Goal: Information Seeking & Learning: Learn about a topic

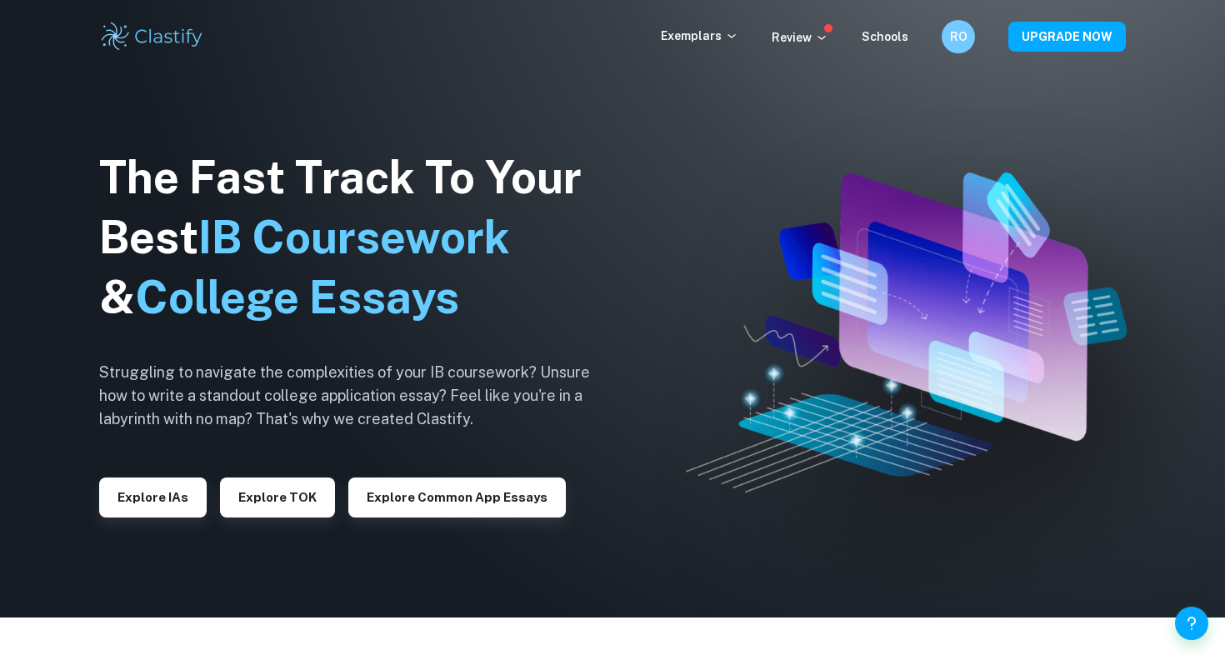
scroll to position [74, 0]
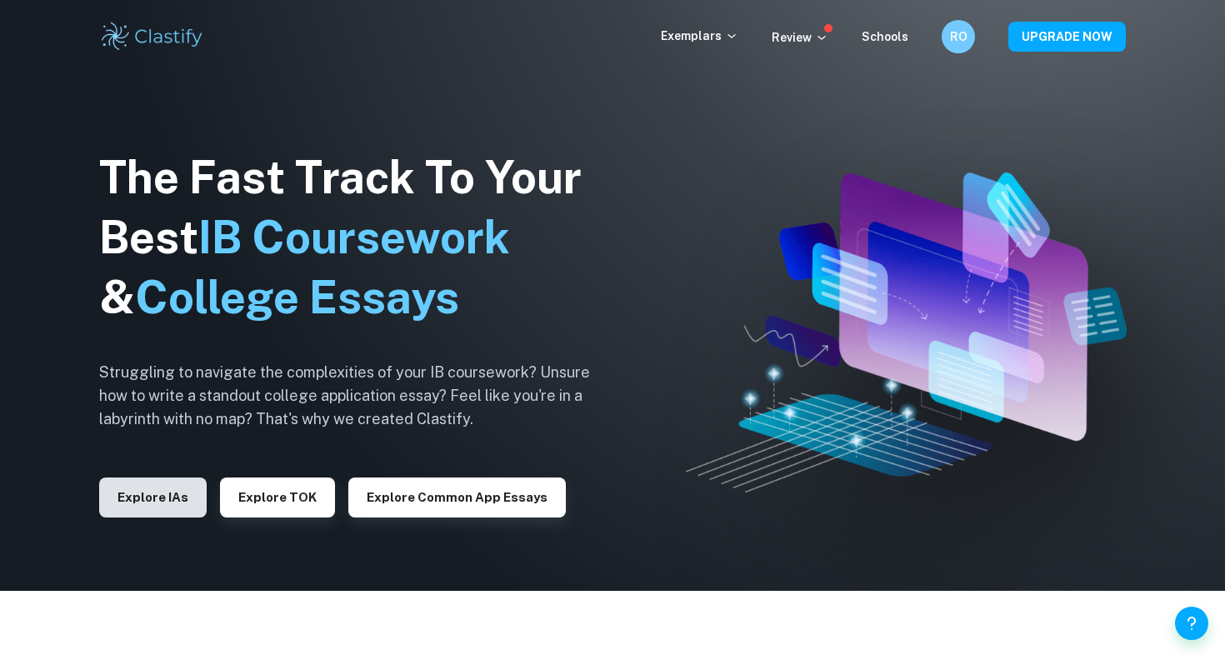
click at [144, 497] on button "Explore IAs" at bounding box center [153, 498] width 108 height 40
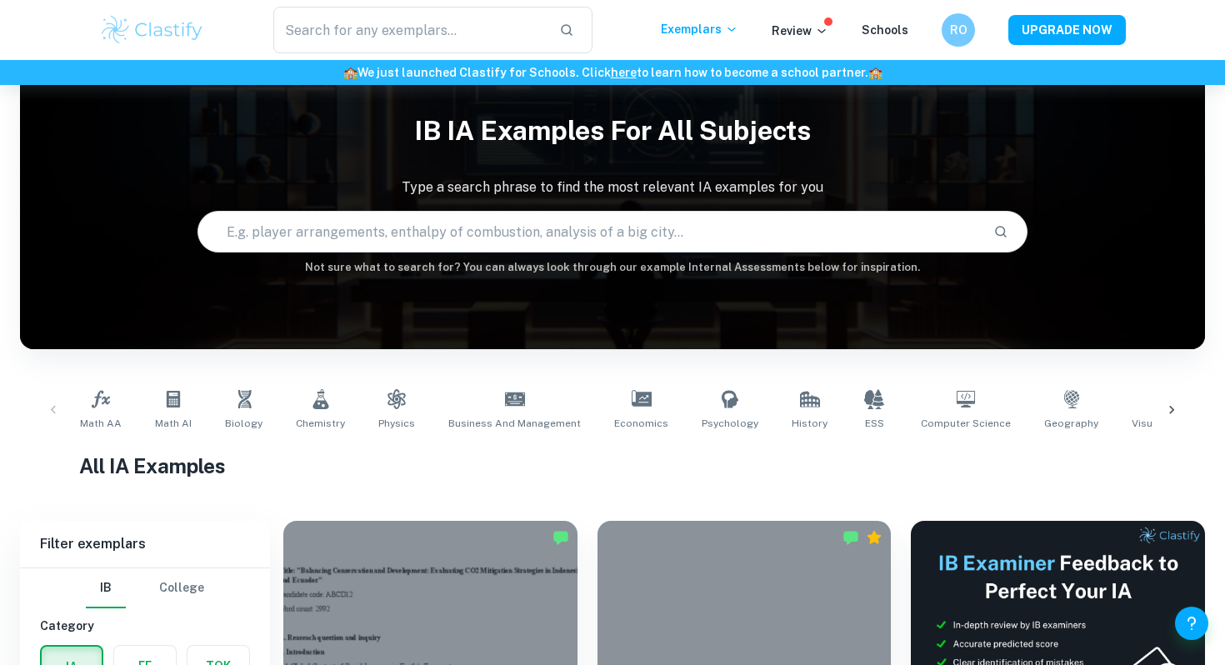
scroll to position [55, 0]
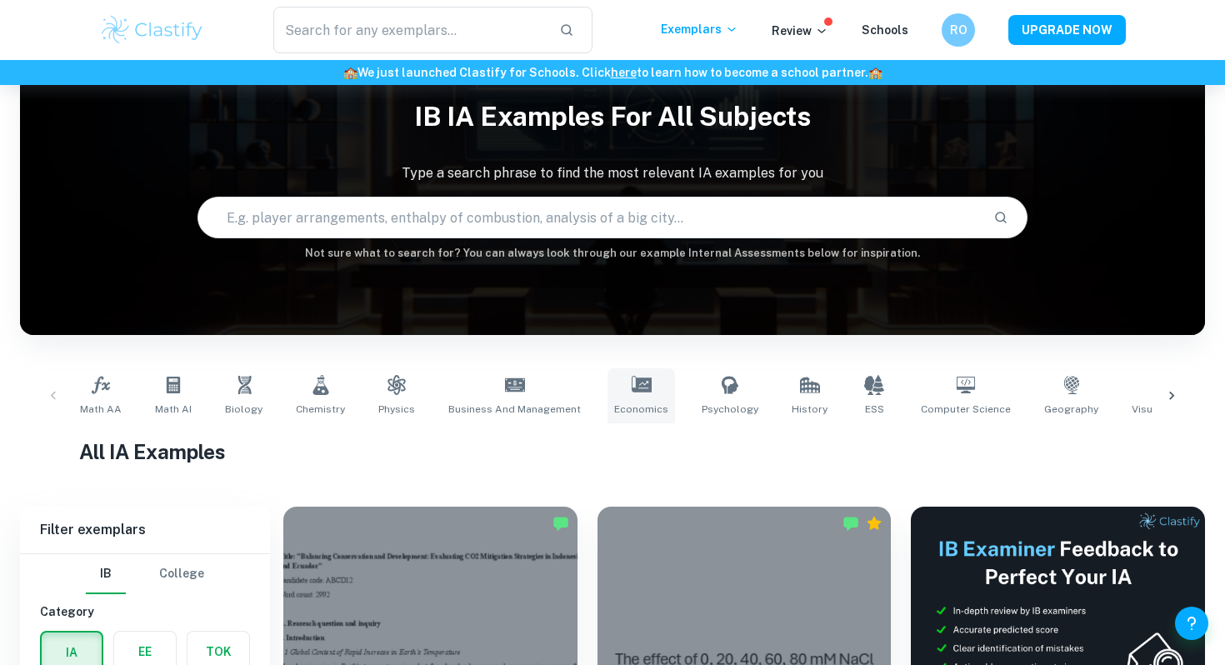
click at [647, 387] on link "Economics" at bounding box center [642, 395] width 68 height 55
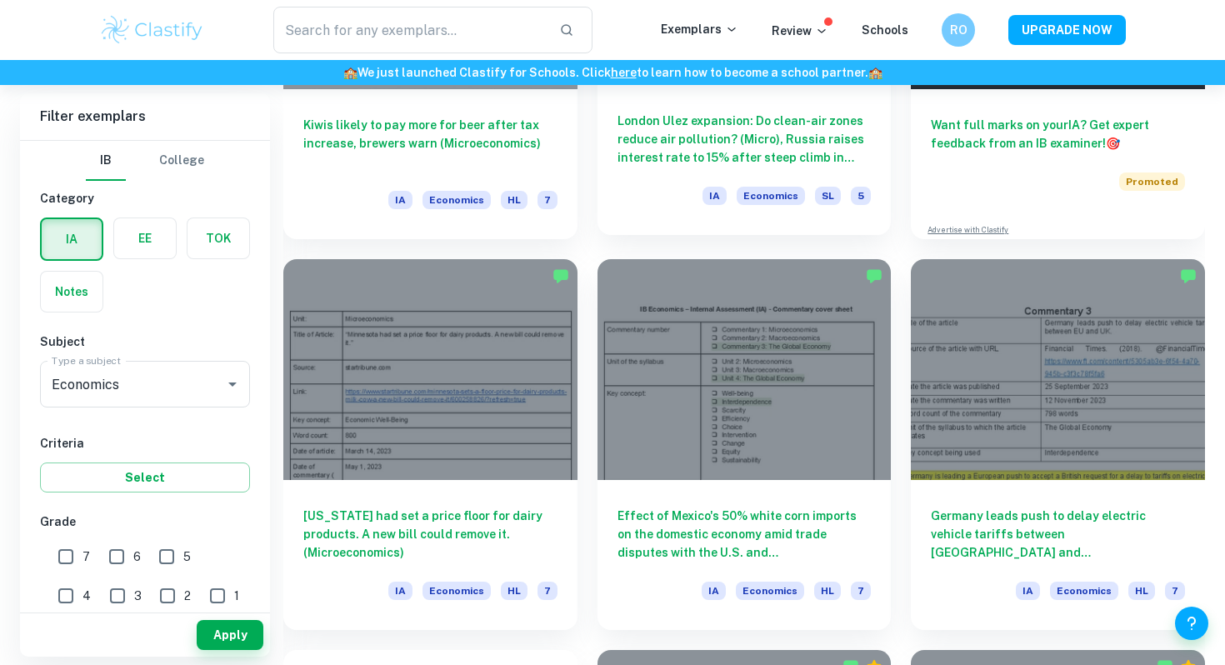
scroll to position [697, 0]
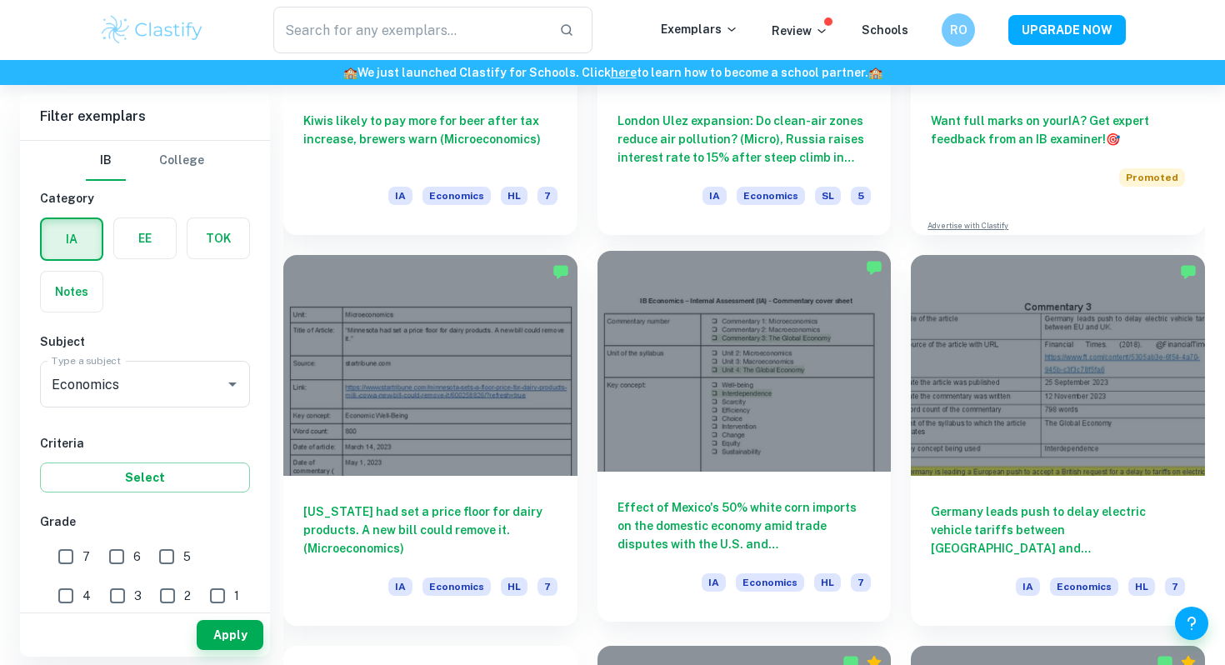
click at [713, 480] on div "Effect of Mexico's 50% white corn imports on the domestic economy amid trade di…" at bounding box center [745, 547] width 294 height 150
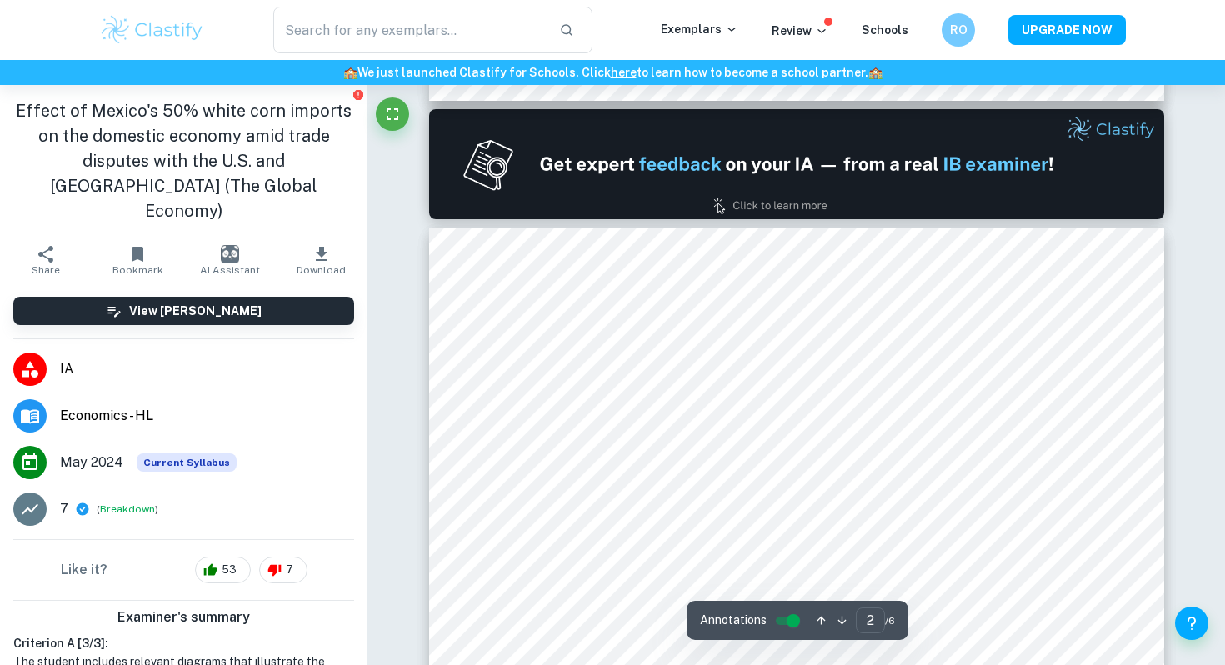
scroll to position [1169, 0]
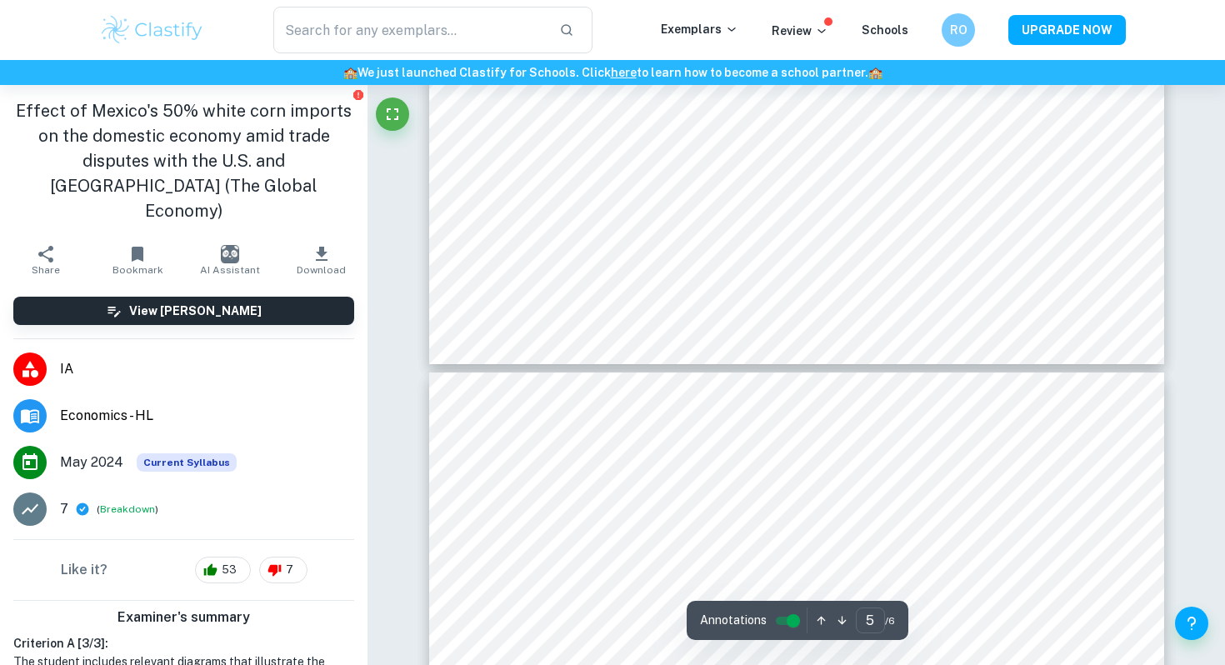
type input "6"
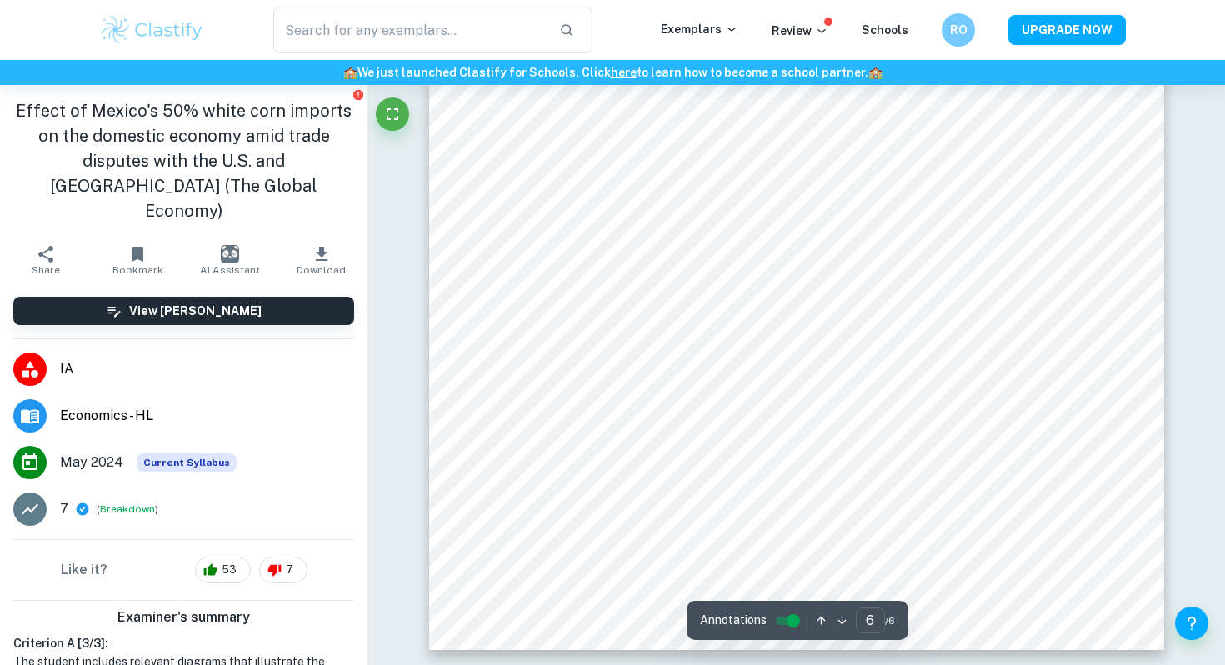
scroll to position [5438, 0]
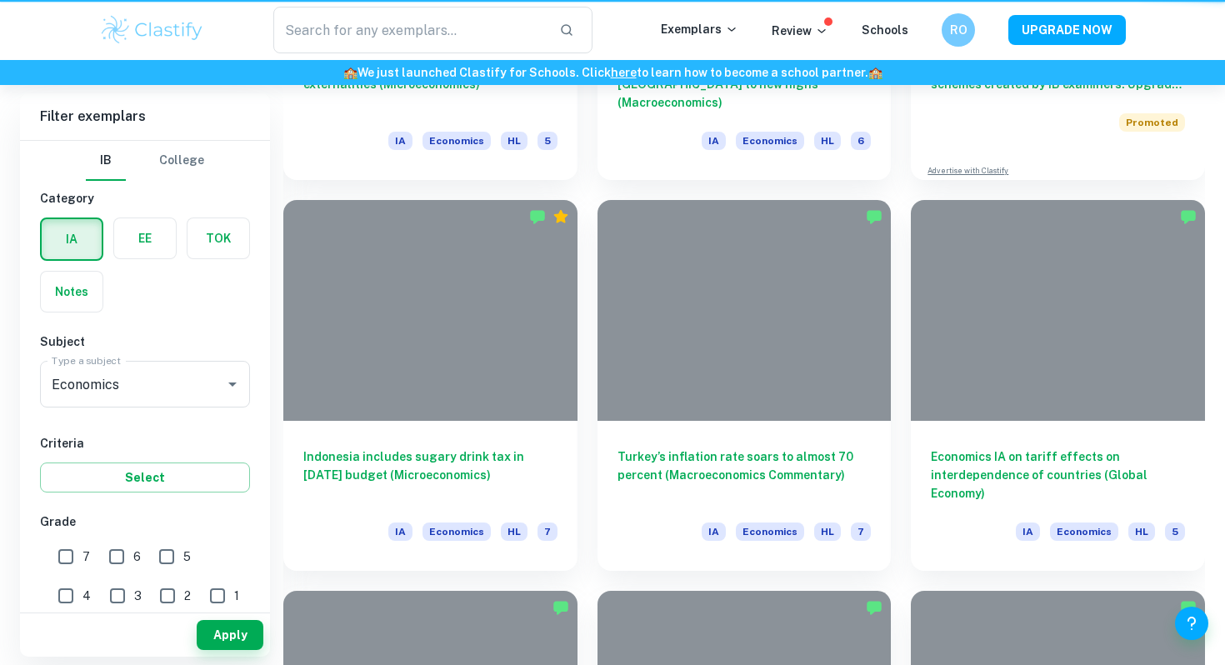
scroll to position [697, 0]
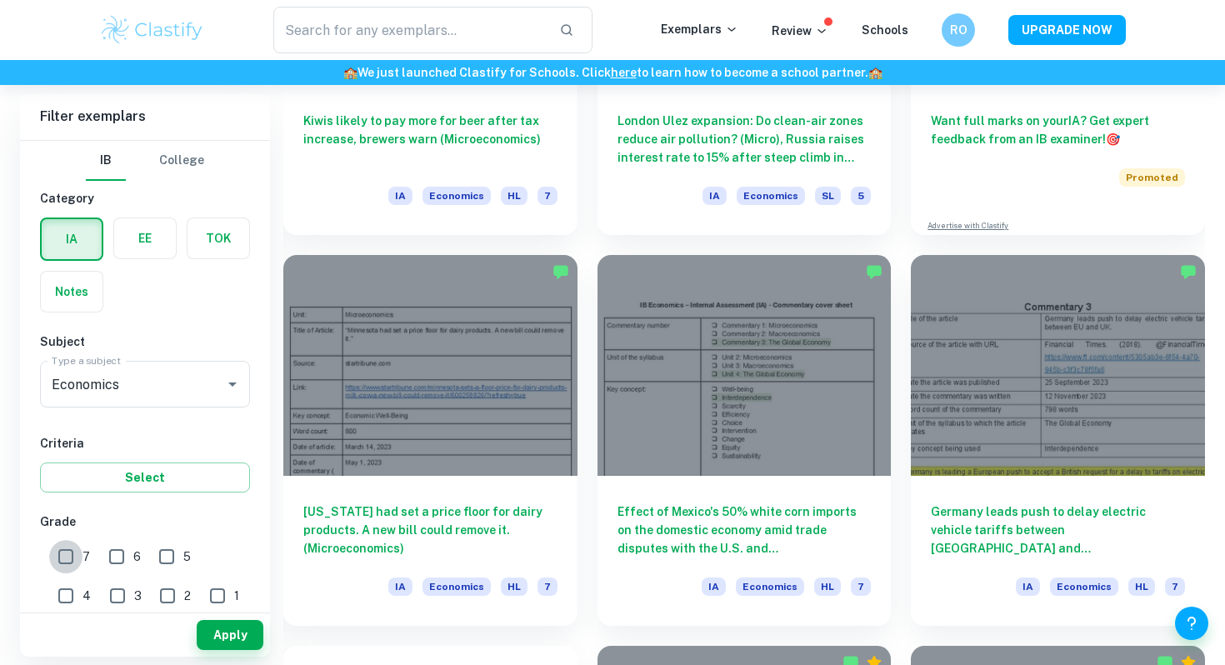
click at [66, 558] on input "7" at bounding box center [65, 556] width 33 height 33
checkbox input "true"
click at [235, 631] on button "Apply" at bounding box center [230, 635] width 67 height 30
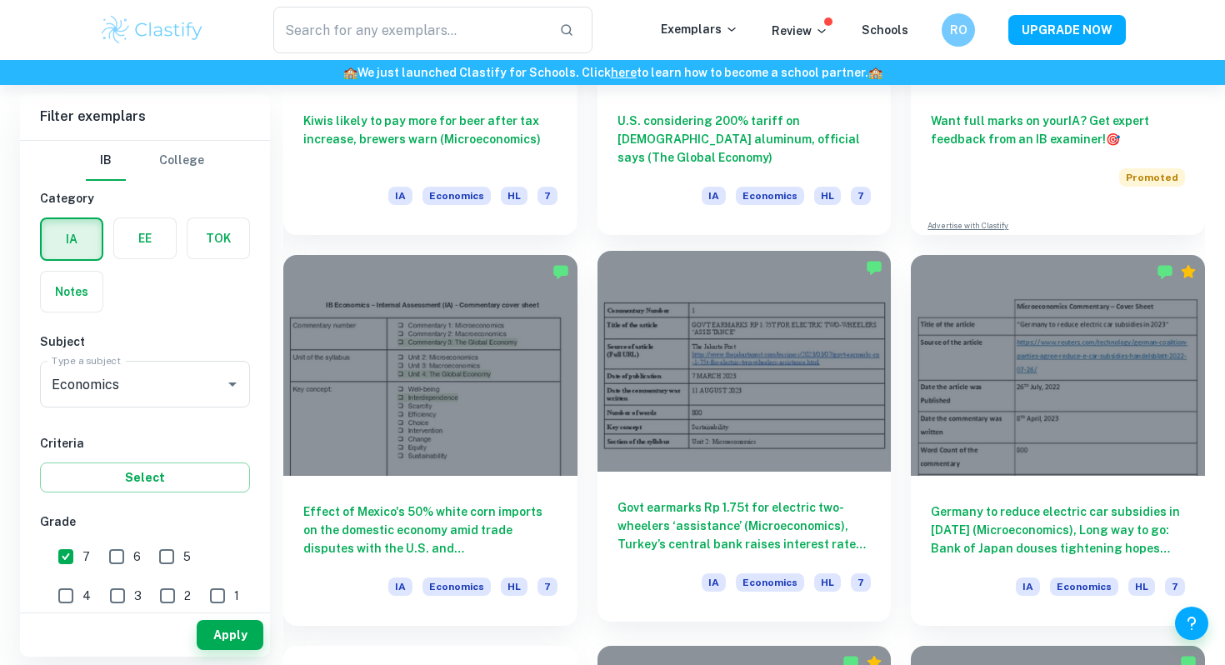
click at [825, 436] on div at bounding box center [745, 361] width 294 height 220
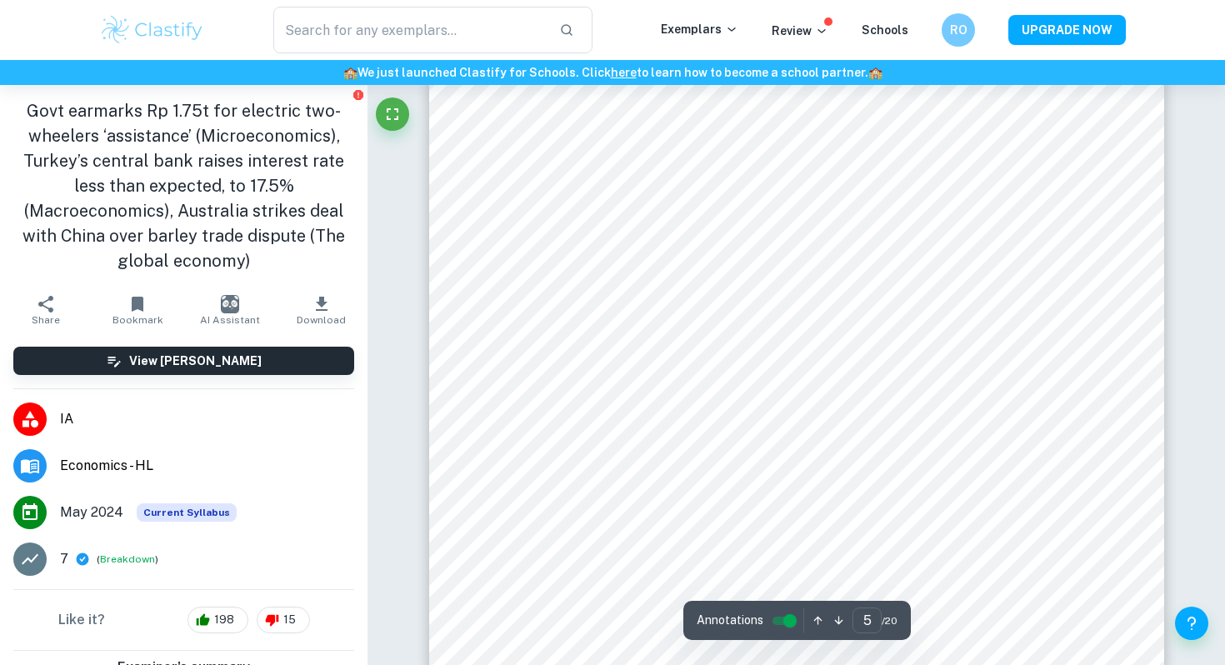
scroll to position [4509, 0]
type input "11"
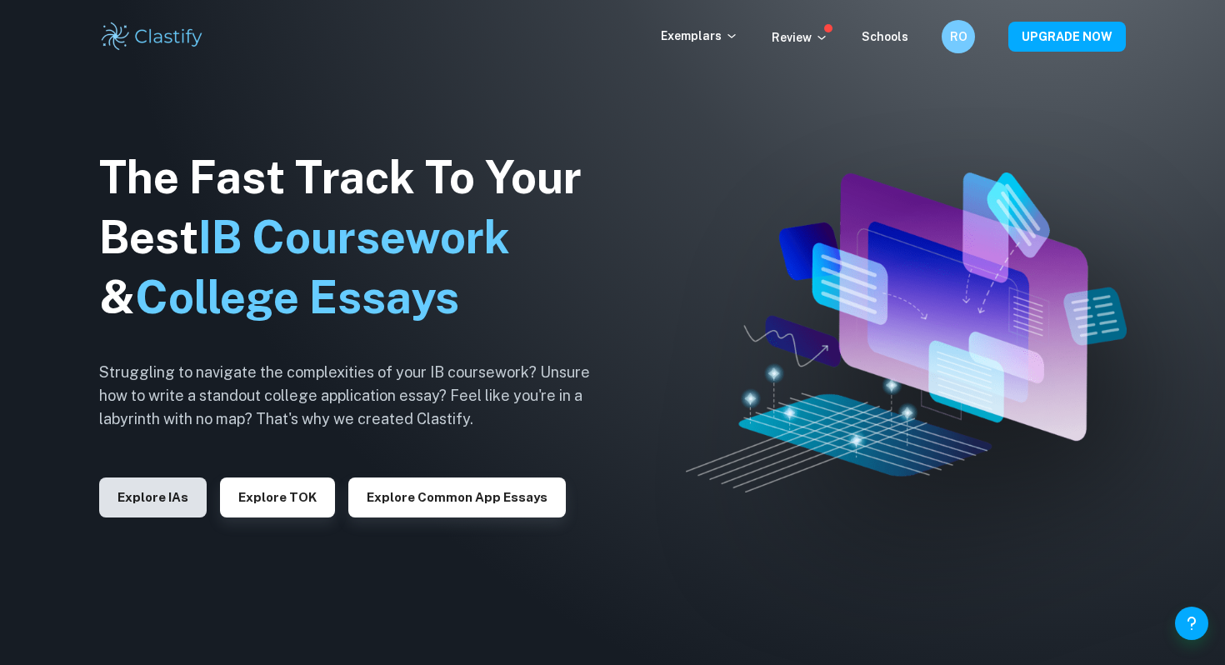
click at [139, 516] on button "Explore IAs" at bounding box center [153, 498] width 108 height 40
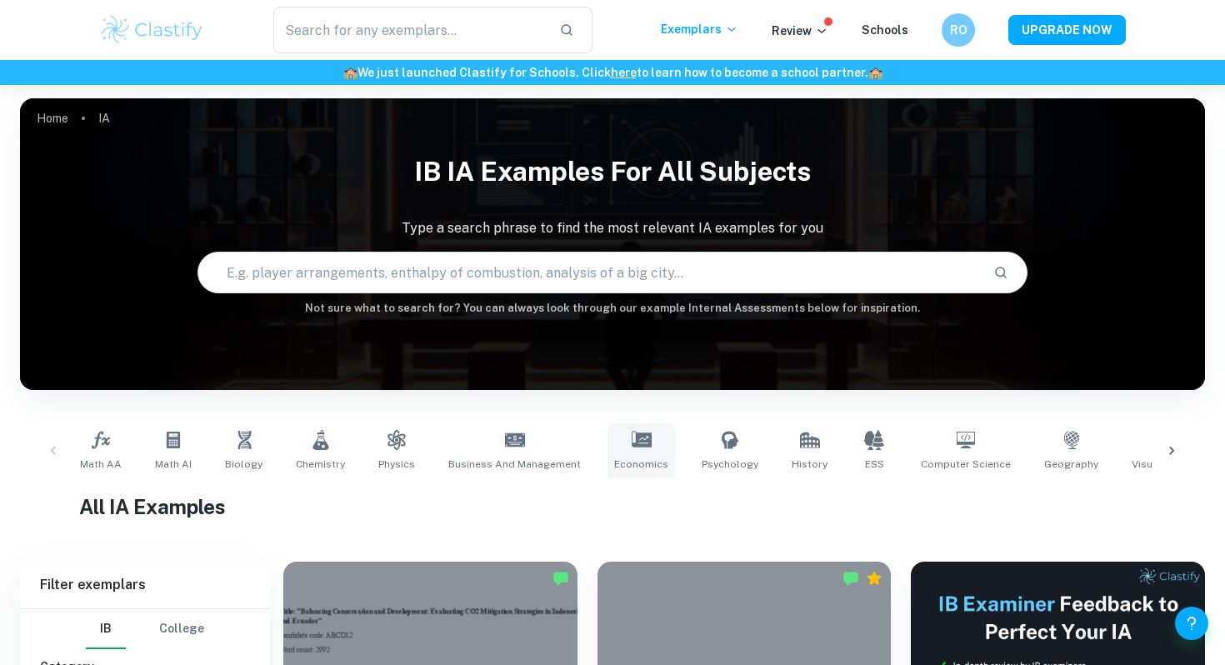
click at [646, 443] on link "Economics" at bounding box center [642, 450] width 68 height 55
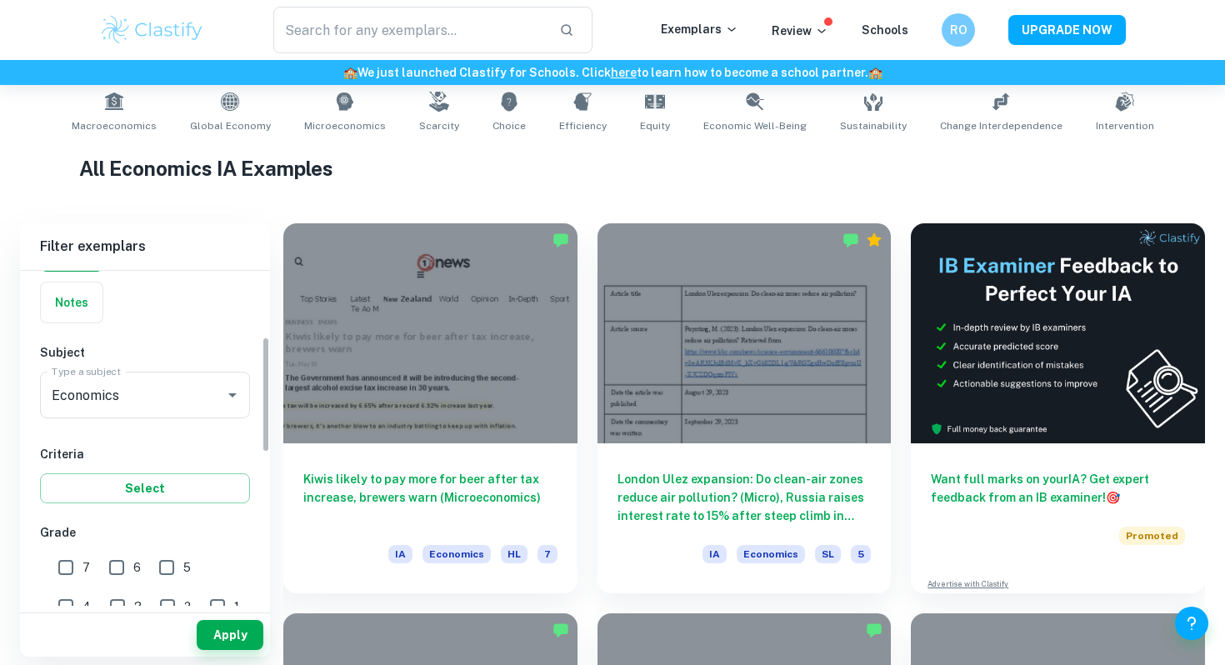
scroll to position [279, 0]
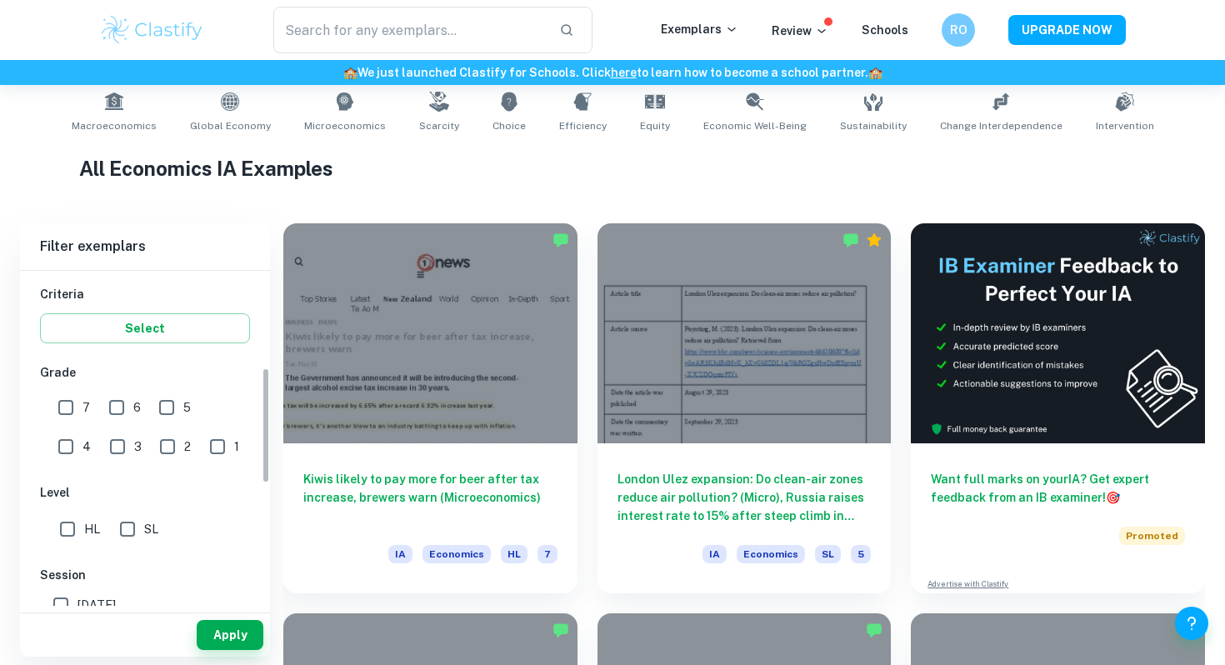
click at [66, 404] on input "7" at bounding box center [65, 407] width 33 height 33
checkbox input "true"
click at [238, 638] on button "Apply" at bounding box center [230, 635] width 67 height 30
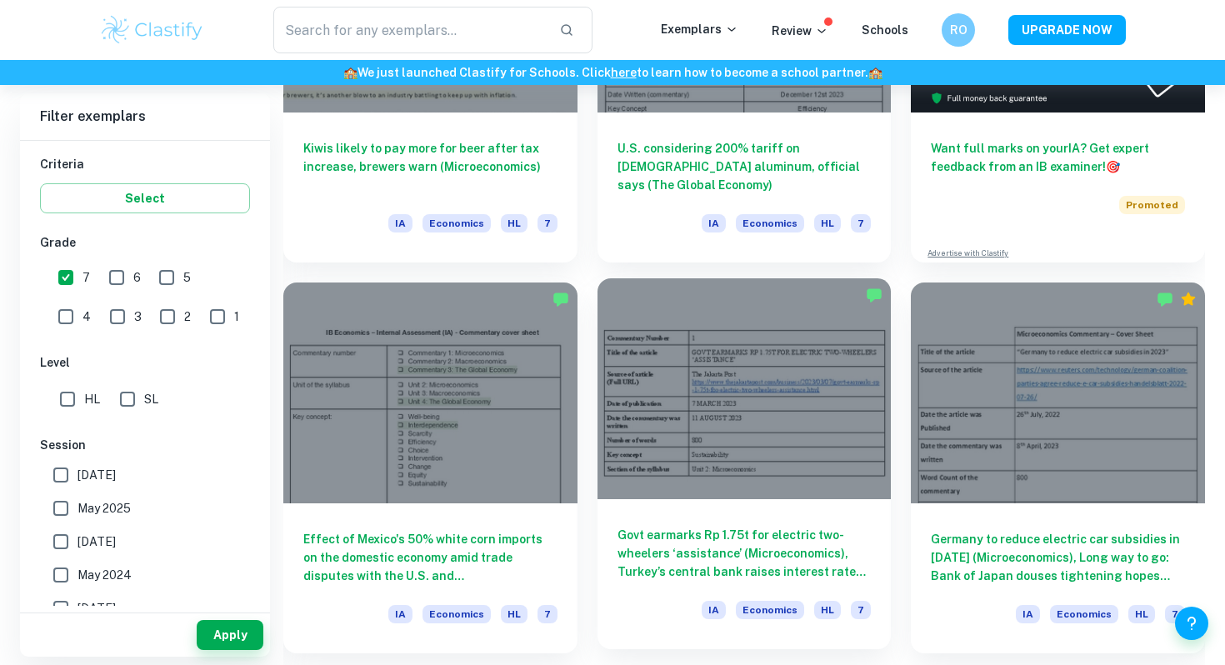
scroll to position [687, 0]
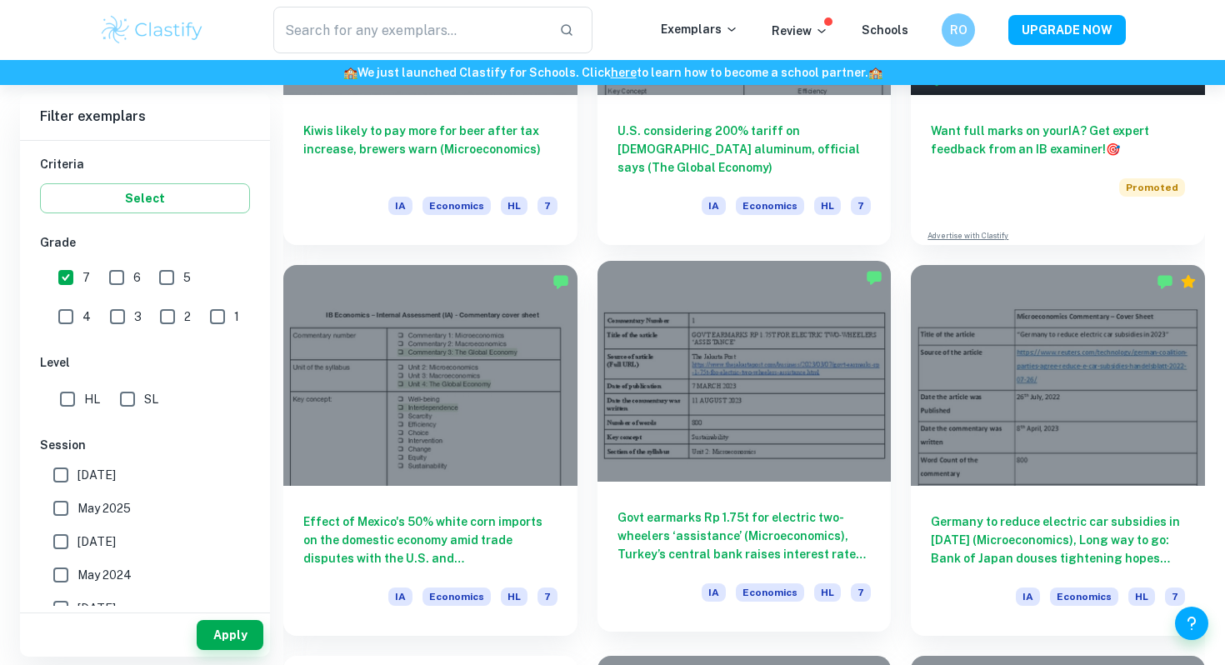
click at [840, 506] on div "Govt earmarks Rp 1.75t for electric two-wheelers ‘assistance’ (Microeconomics),…" at bounding box center [745, 557] width 294 height 150
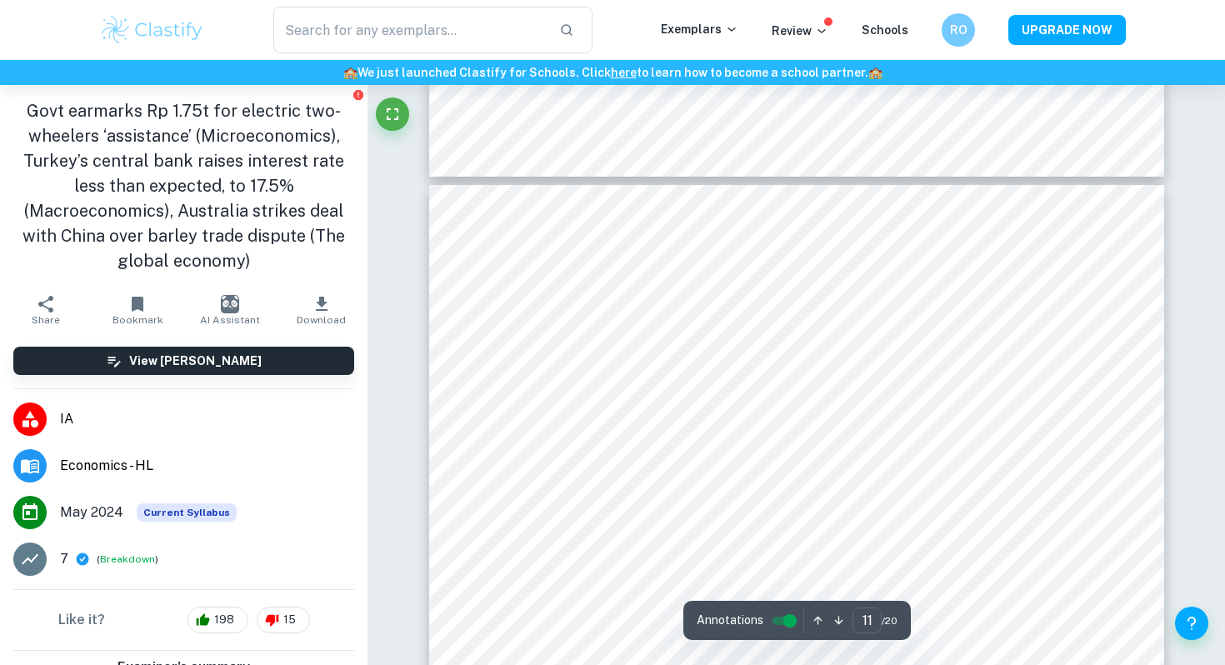
scroll to position [9867, 0]
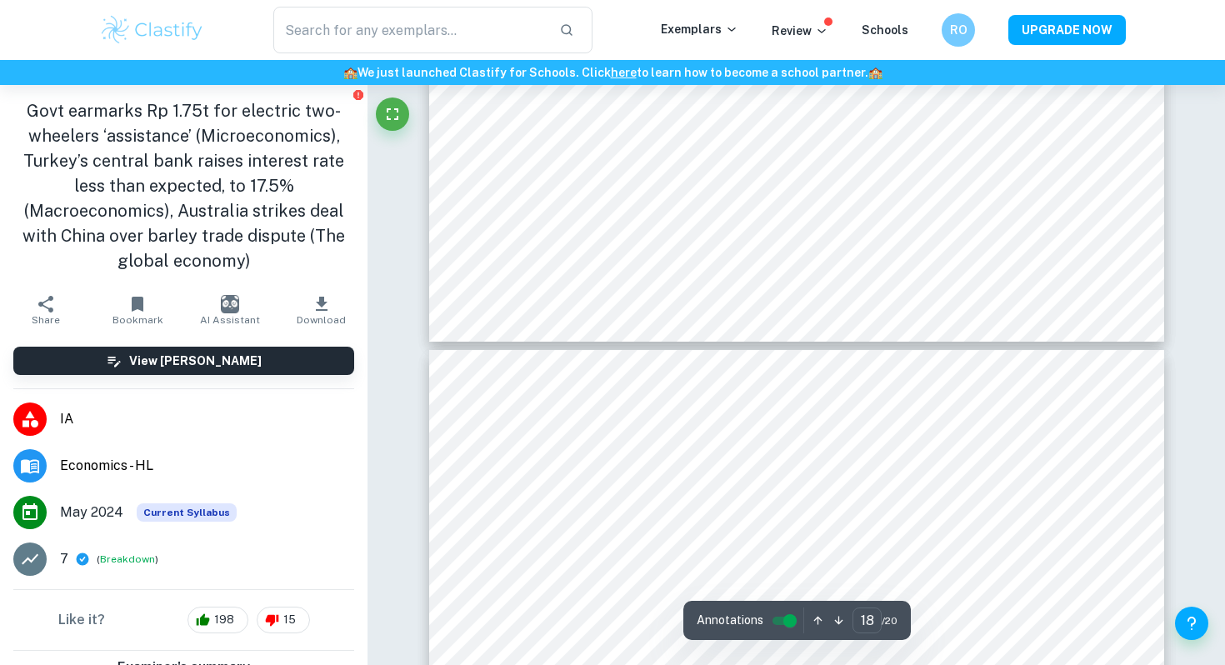
type input "17"
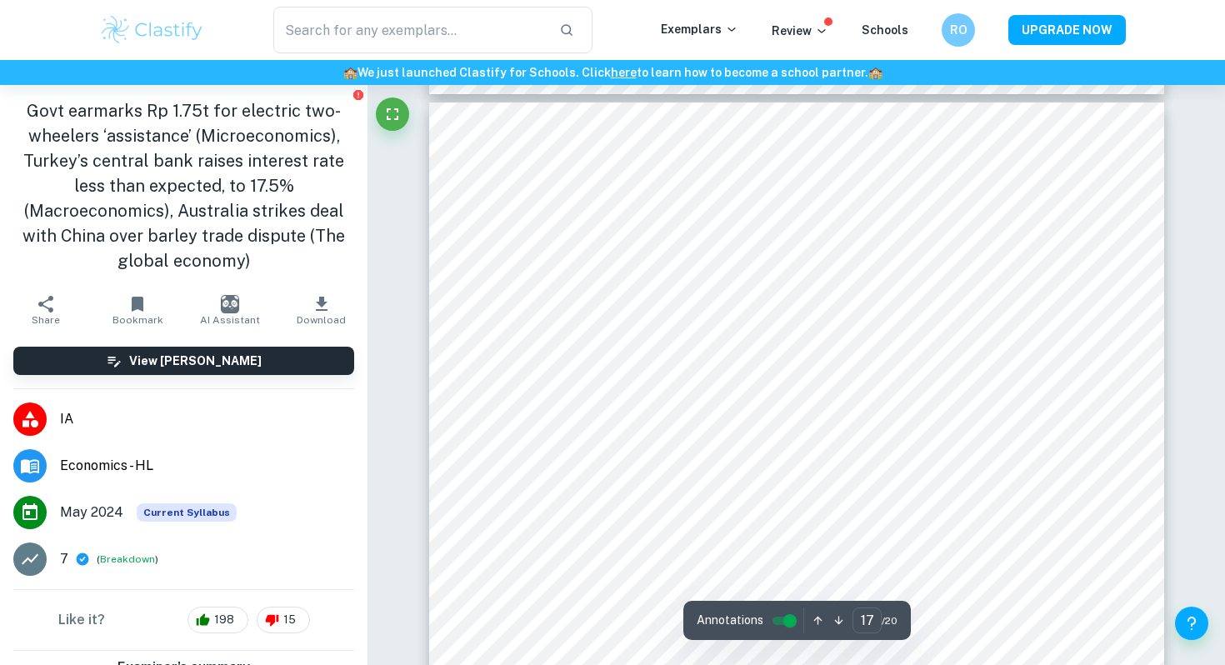
scroll to position [15733, 0]
